Goal: Information Seeking & Learning: Learn about a topic

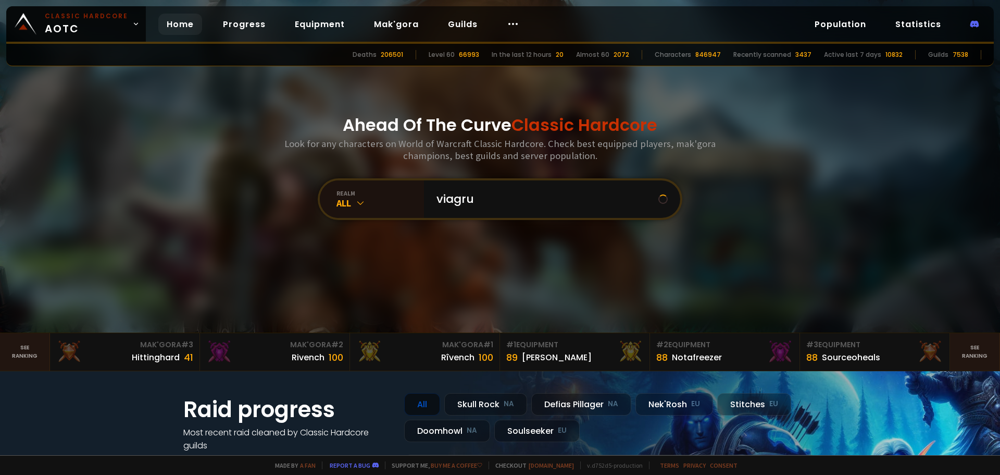
type input "viagruh"
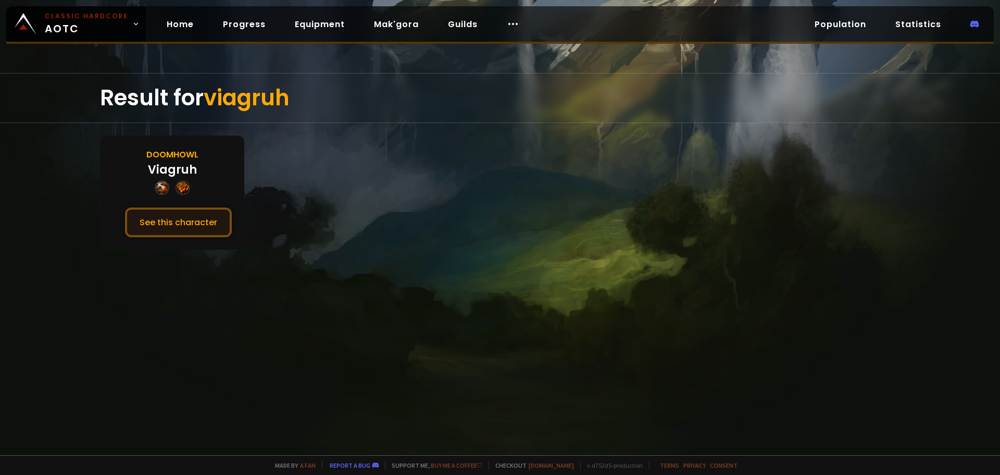
click at [193, 216] on button "See this character" at bounding box center [178, 222] width 107 height 30
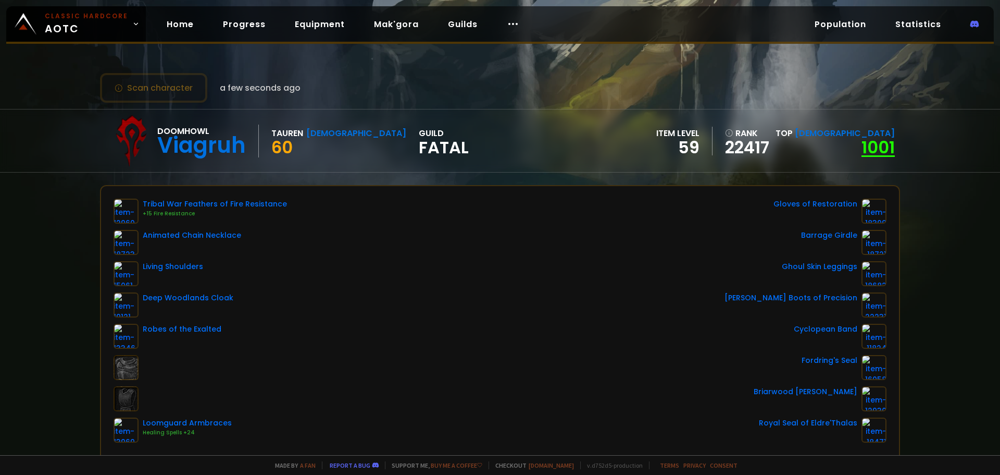
click at [862, 141] on link "1001" at bounding box center [878, 146] width 33 height 23
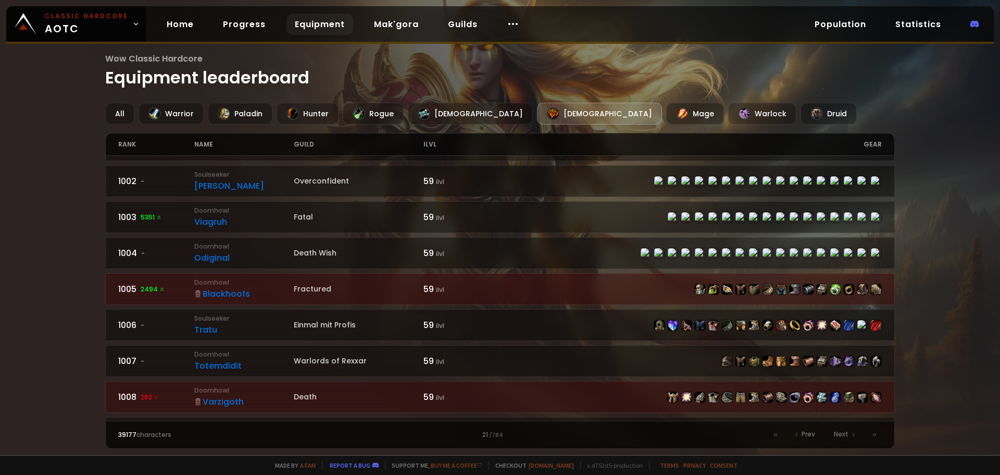
scroll to position [208, 0]
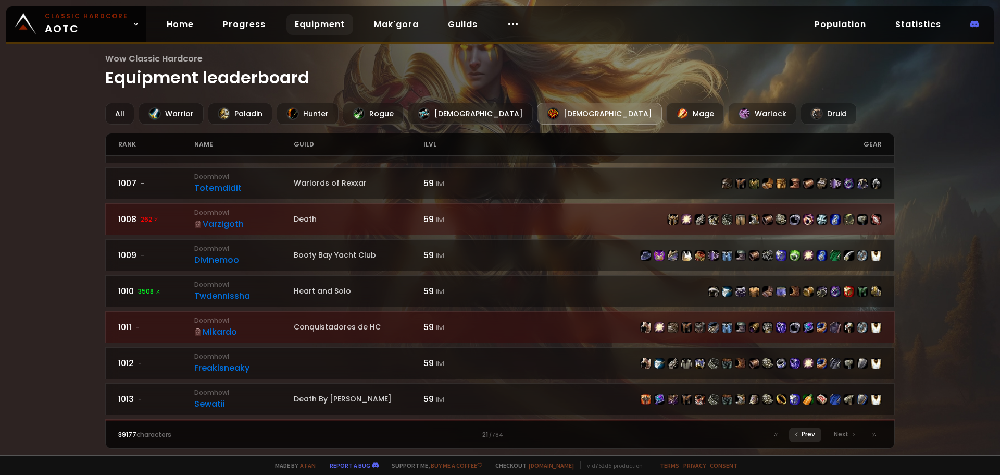
click at [798, 429] on div "Prev" at bounding box center [805, 434] width 32 height 15
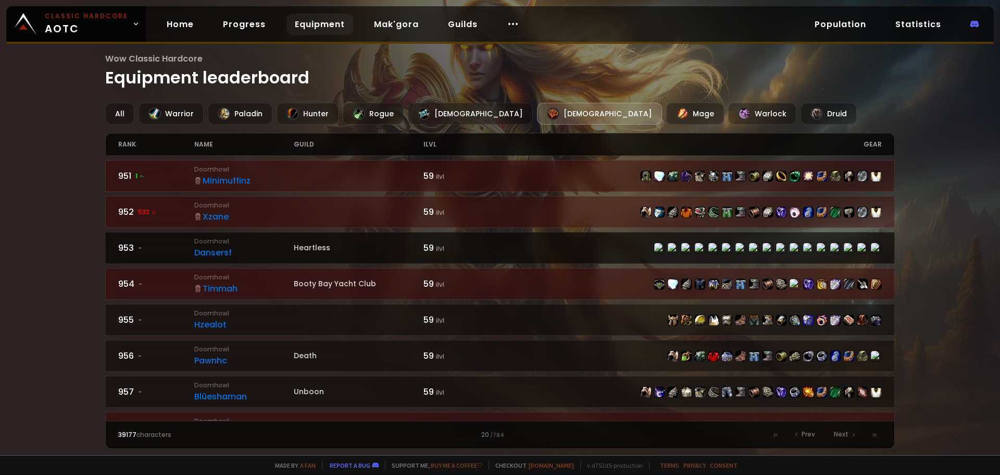
click at [225, 251] on div "Dansersf" at bounding box center [244, 252] width 100 height 13
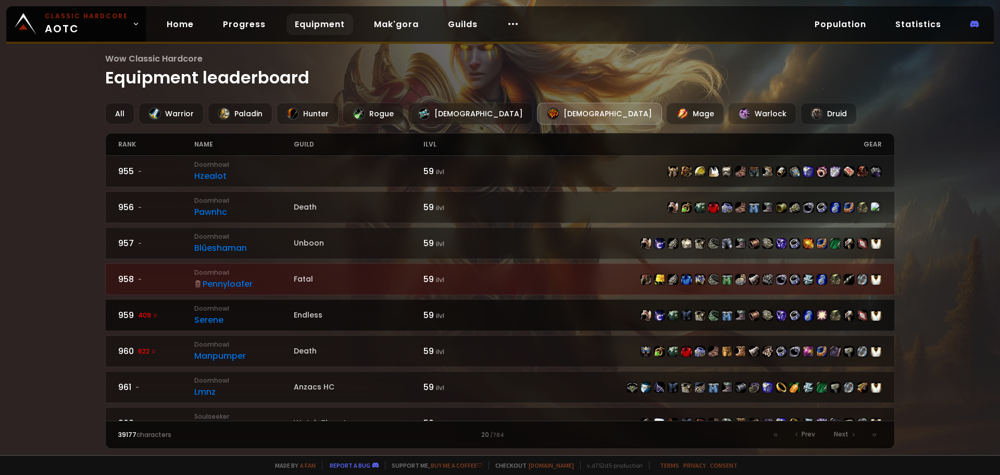
scroll to position [208, 0]
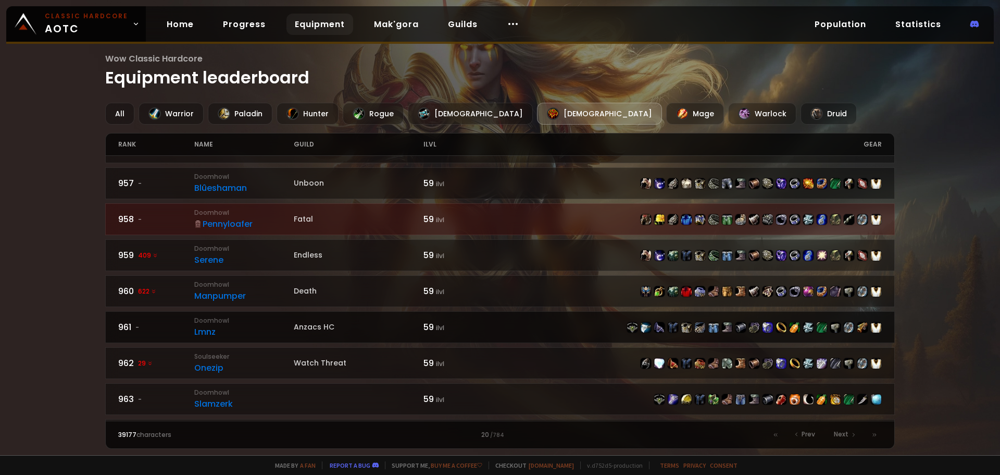
click at [220, 328] on div "Lmnz" at bounding box center [244, 331] width 100 height 13
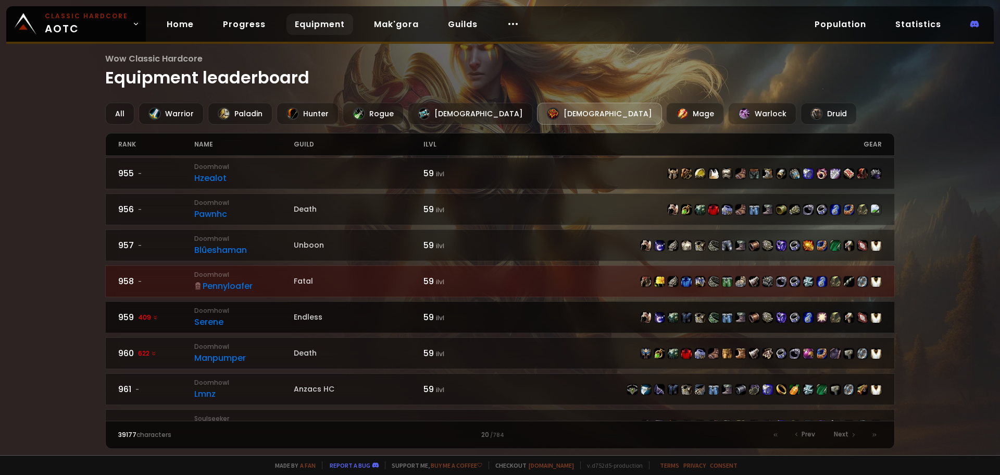
scroll to position [156, 0]
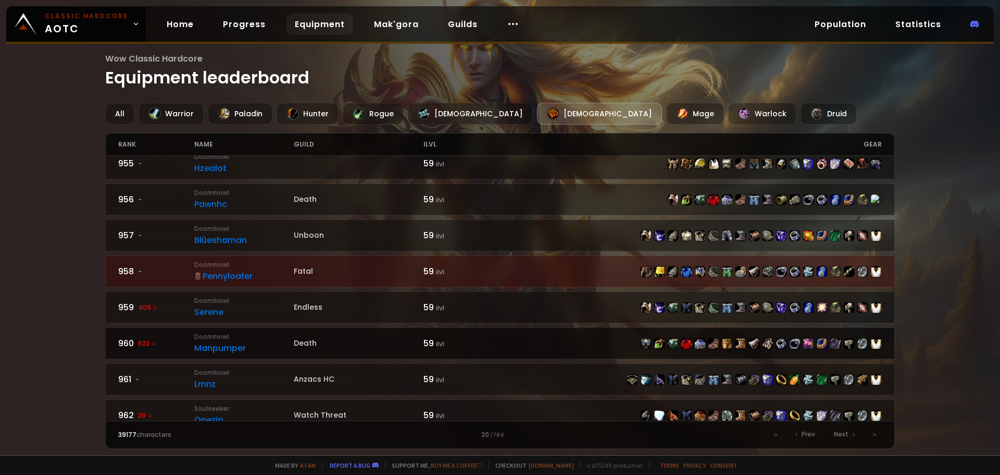
click at [223, 347] on div "Manpumper" at bounding box center [244, 347] width 100 height 13
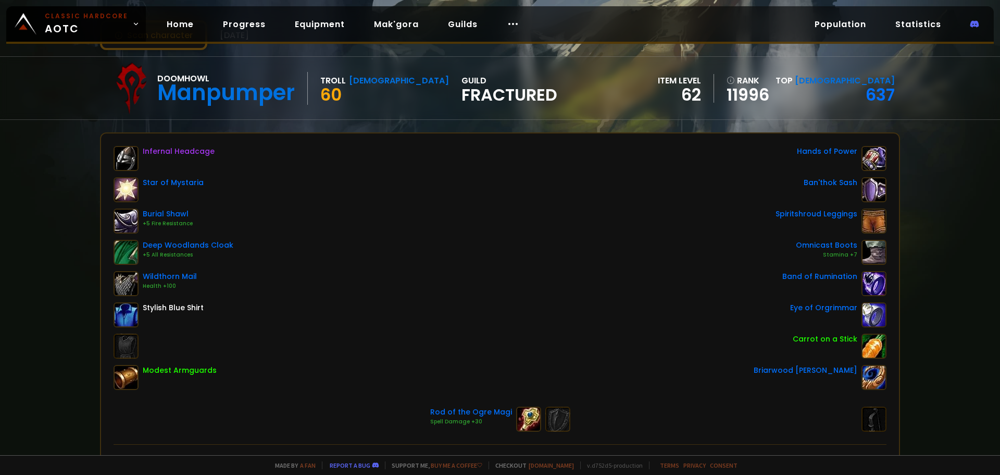
scroll to position [52, 0]
